Goal: Information Seeking & Learning: Learn about a topic

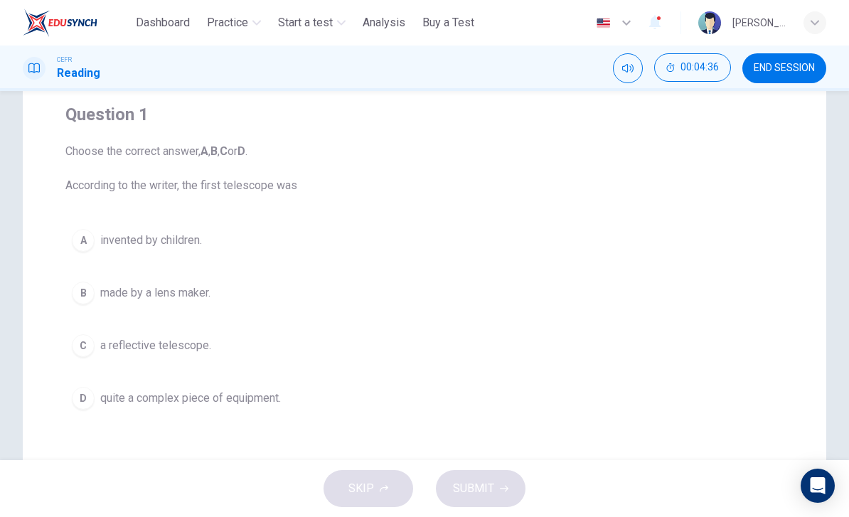
scroll to position [114, 0]
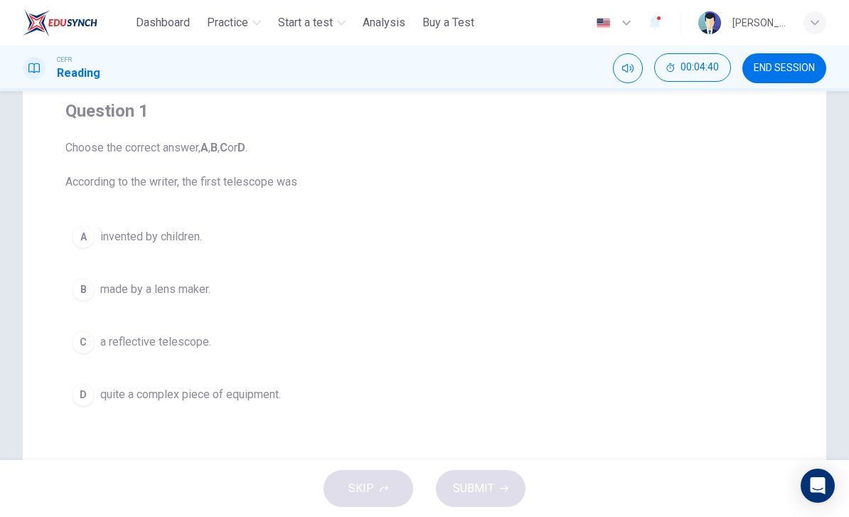
click at [72, 232] on div "A" at bounding box center [83, 236] width 23 height 23
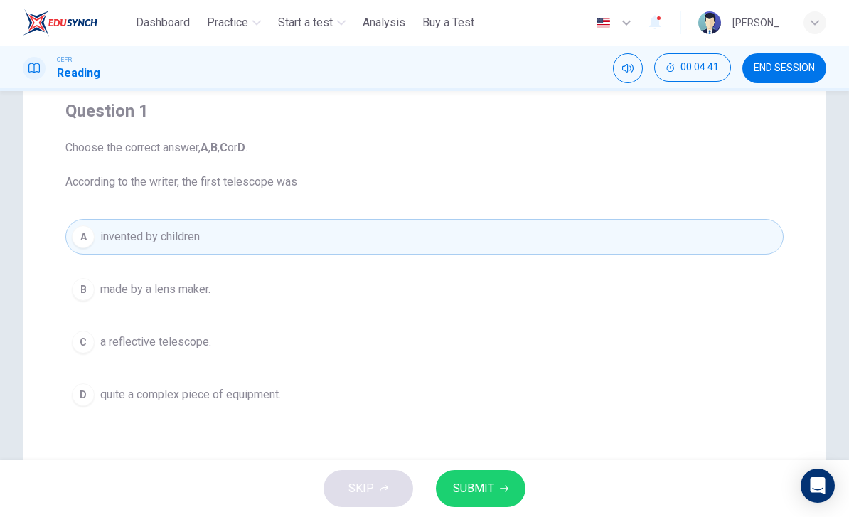
click at [446, 476] on button "SUBMIT" at bounding box center [481, 488] width 90 height 37
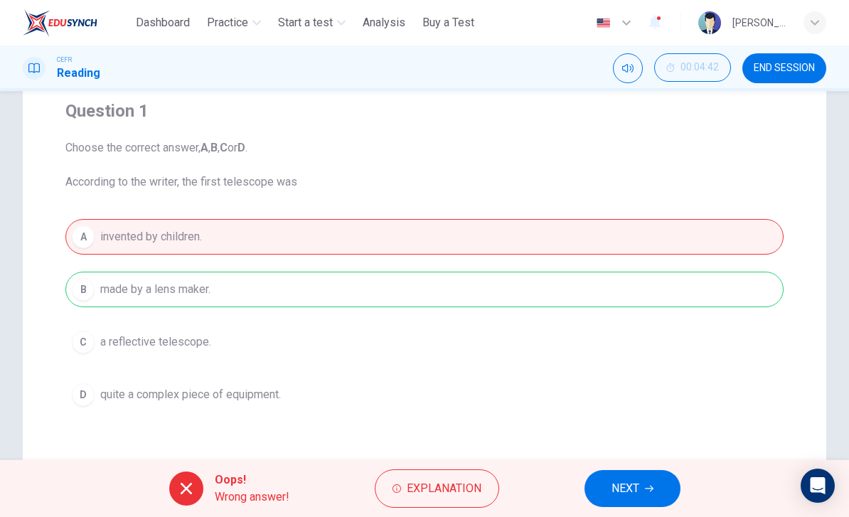
click at [641, 496] on button "NEXT" at bounding box center [632, 488] width 96 height 37
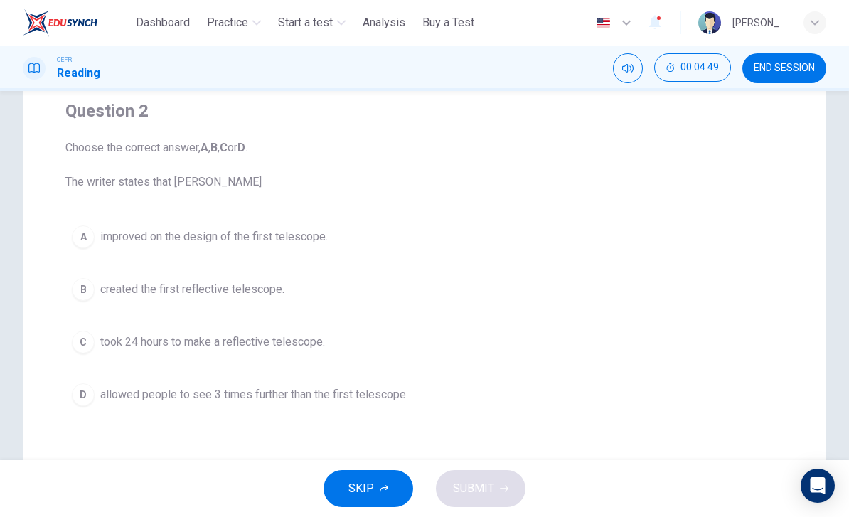
click at [78, 237] on div "A" at bounding box center [83, 236] width 23 height 23
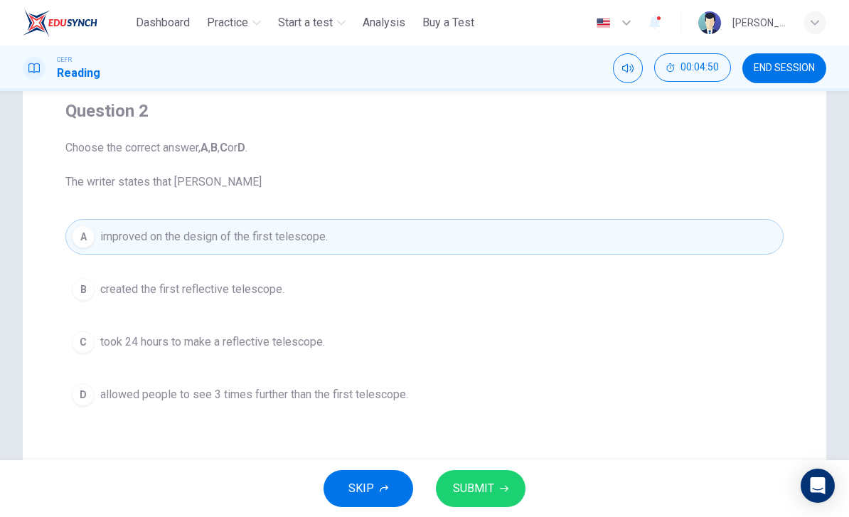
click at [488, 493] on span "SUBMIT" at bounding box center [473, 488] width 41 height 20
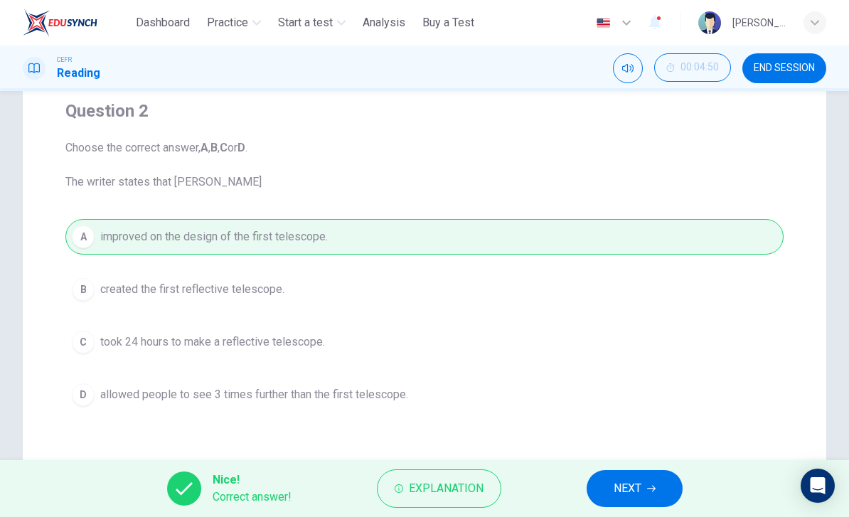
click at [641, 482] on span "NEXT" at bounding box center [628, 488] width 28 height 20
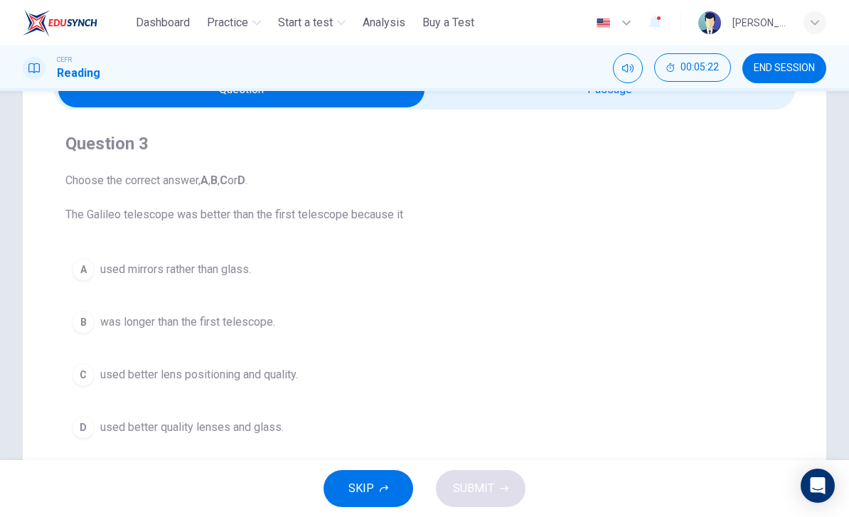
scroll to position [84, 0]
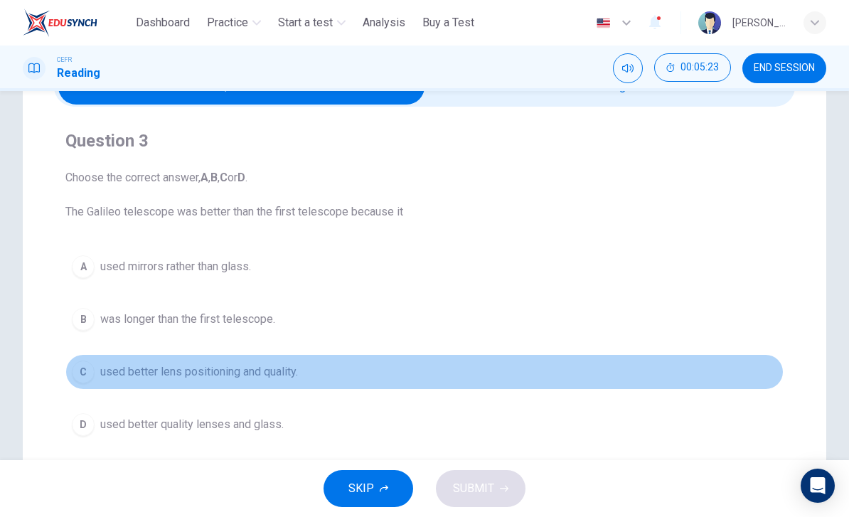
click at [76, 370] on div "C" at bounding box center [83, 371] width 23 height 23
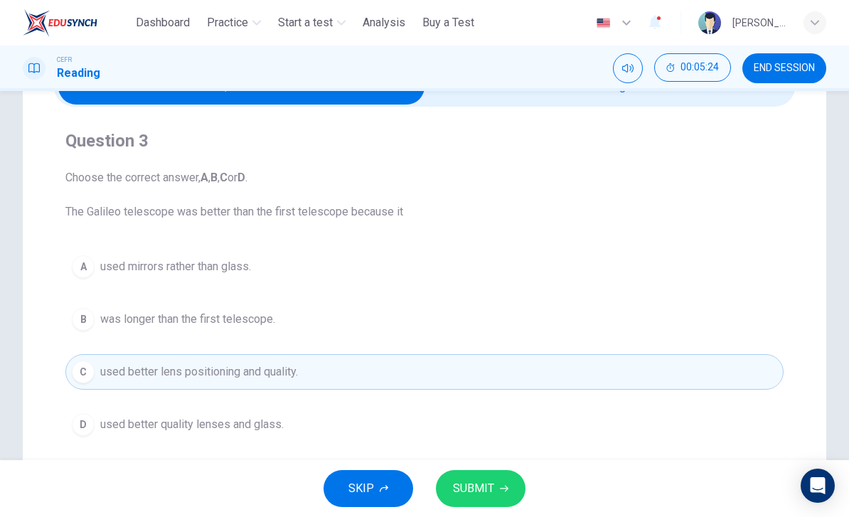
click at [520, 496] on button "SUBMIT" at bounding box center [481, 488] width 90 height 37
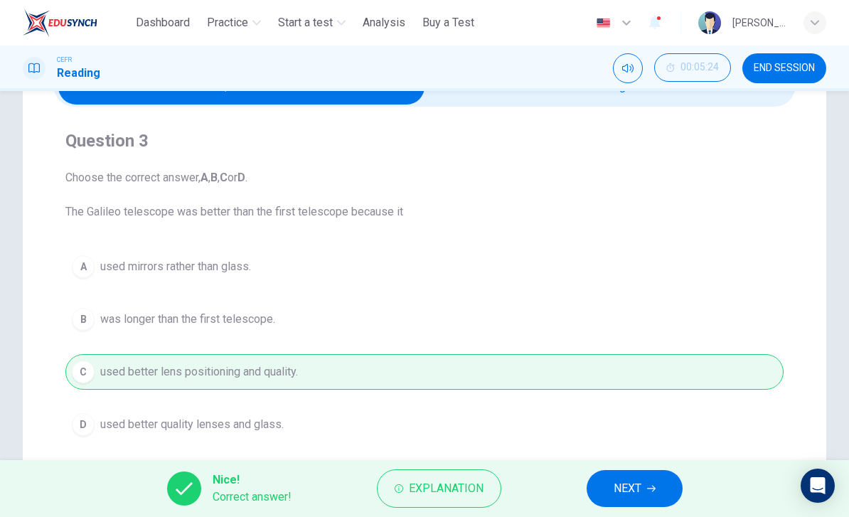
click at [619, 485] on span "NEXT" at bounding box center [628, 488] width 28 height 20
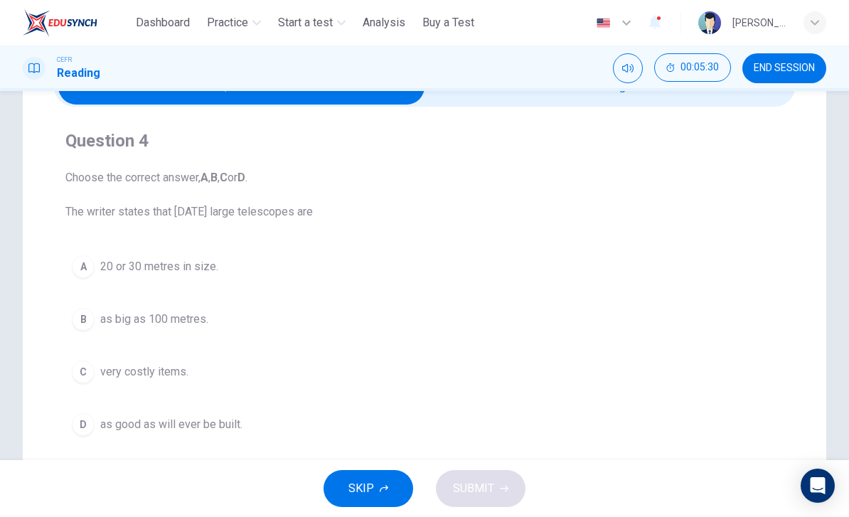
click at [88, 265] on div "A" at bounding box center [83, 266] width 23 height 23
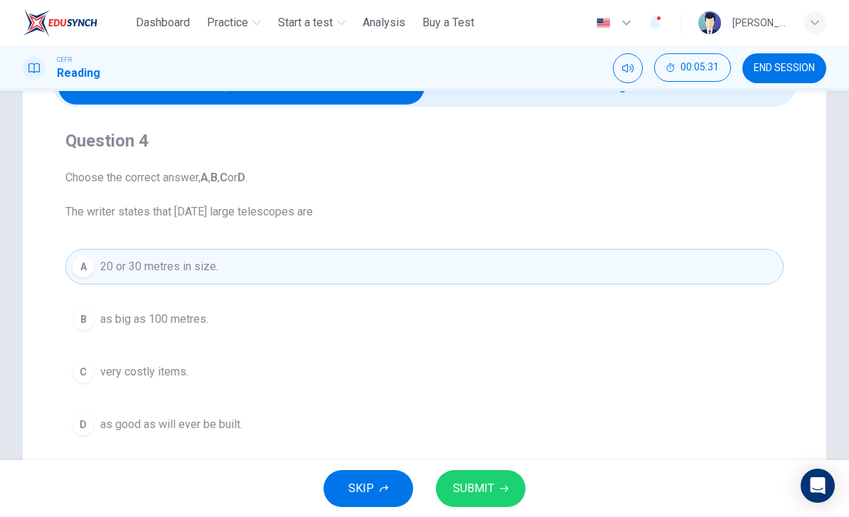
click at [507, 488] on icon "button" at bounding box center [504, 488] width 9 height 9
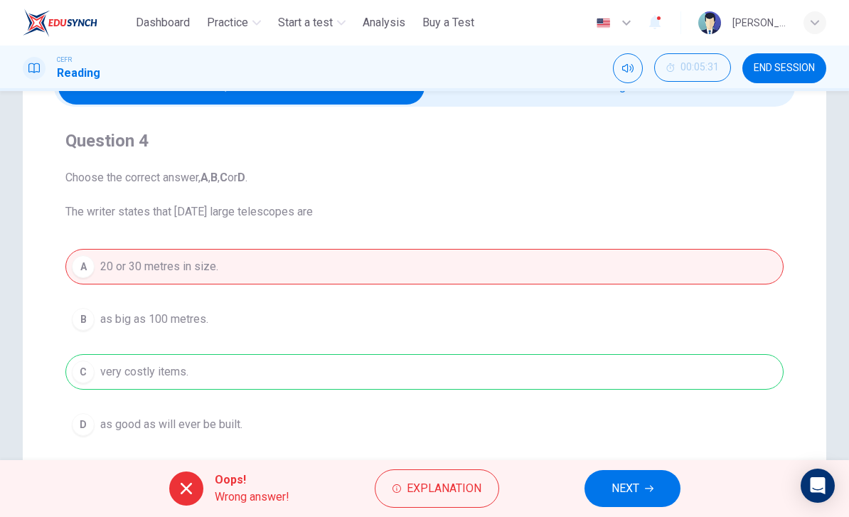
click at [630, 505] on button "NEXT" at bounding box center [632, 488] width 96 height 37
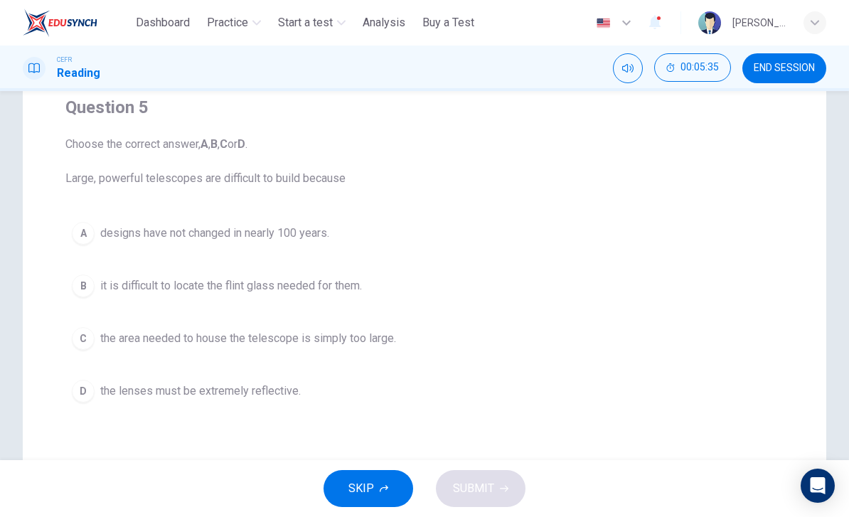
scroll to position [118, 0]
click at [81, 340] on div "C" at bounding box center [83, 337] width 23 height 23
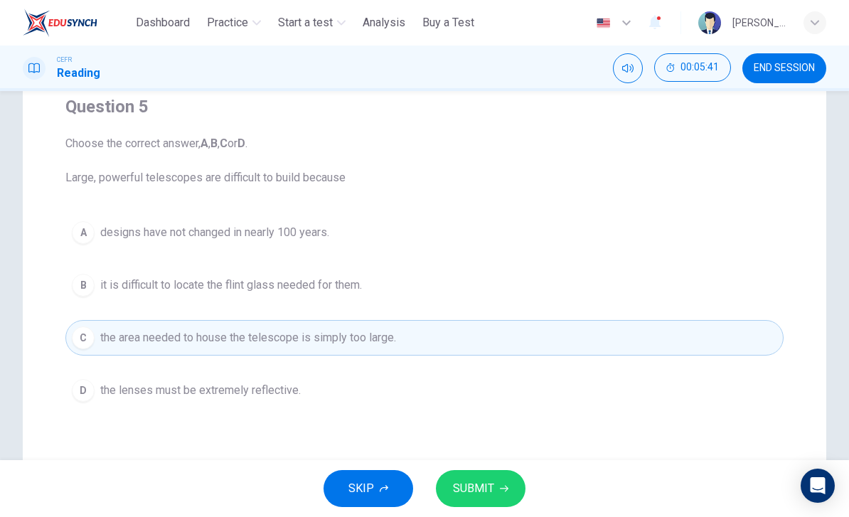
click at [500, 466] on div "SKIP SUBMIT" at bounding box center [424, 488] width 849 height 57
click at [491, 488] on span "SUBMIT" at bounding box center [473, 488] width 41 height 20
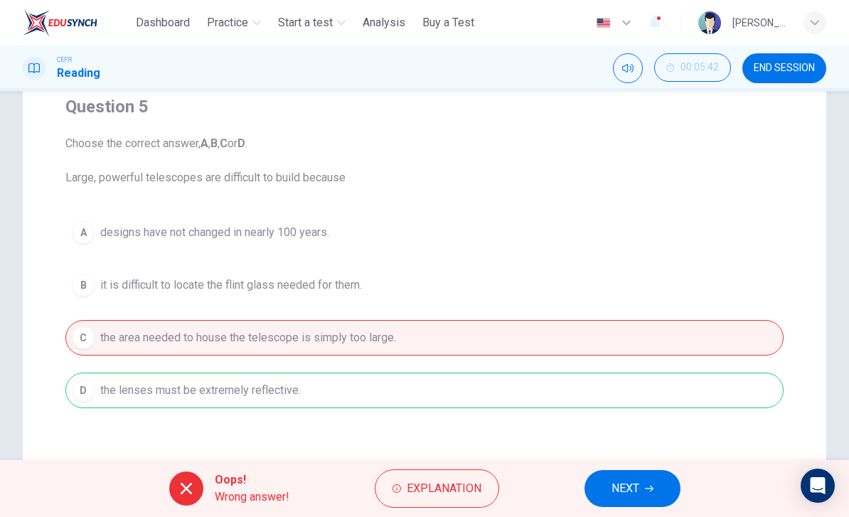
click at [650, 481] on button "NEXT" at bounding box center [632, 488] width 96 height 37
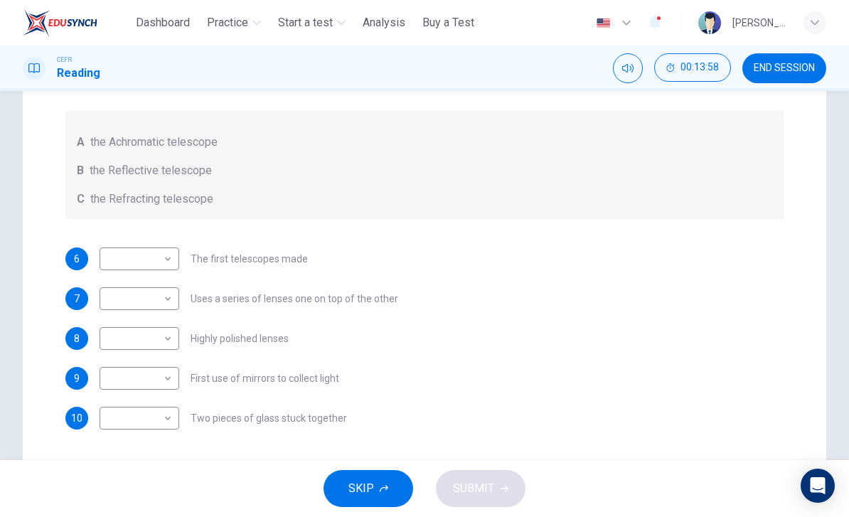
scroll to position [222, 0]
